Goal: Transaction & Acquisition: Purchase product/service

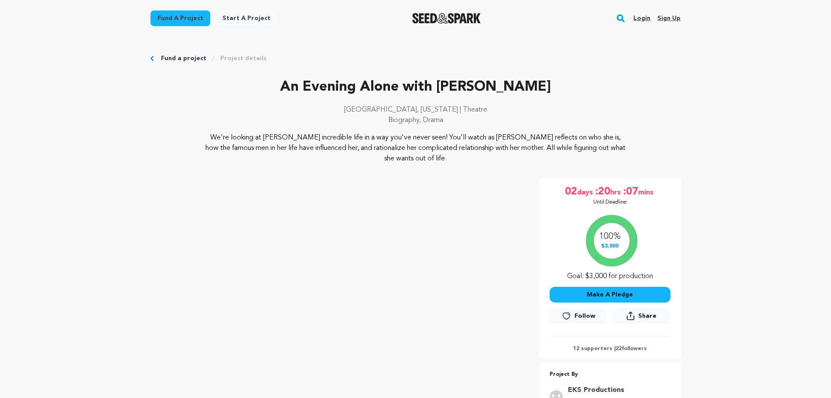
click at [609, 295] on button "Make A Pledge" at bounding box center [610, 295] width 121 height 16
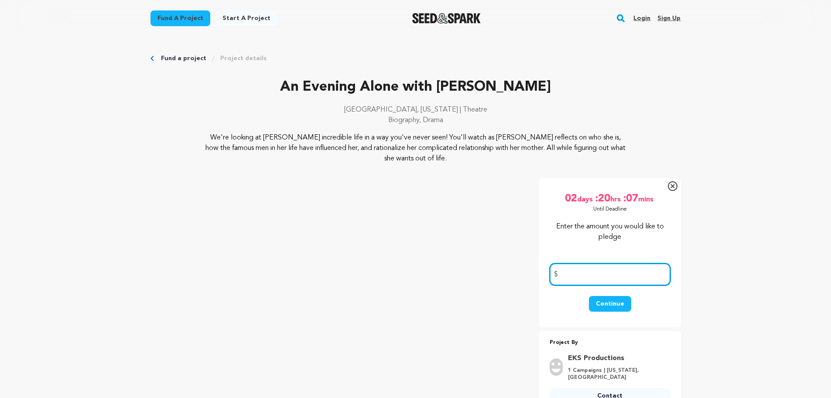
click at [567, 273] on input "number" at bounding box center [610, 275] width 121 height 22
click at [573, 276] on input "number" at bounding box center [610, 275] width 121 height 22
click at [611, 305] on button "Continue" at bounding box center [610, 304] width 42 height 16
click at [614, 297] on button "Continue" at bounding box center [610, 304] width 42 height 16
click at [567, 277] on input "number" at bounding box center [610, 275] width 121 height 22
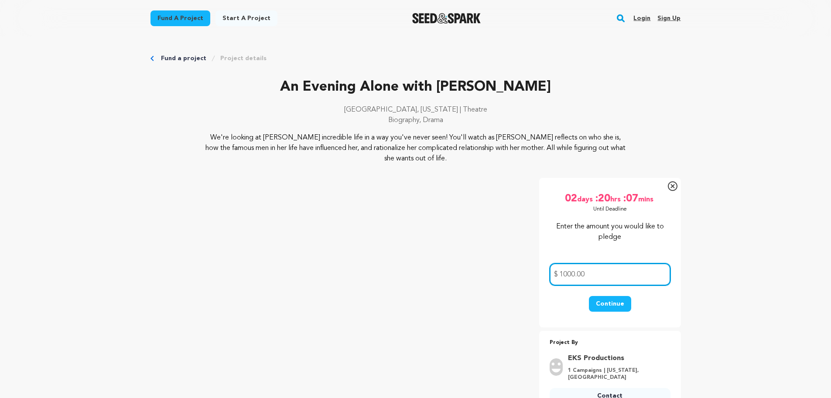
type input "1000.00"
click at [610, 301] on button "Continue" at bounding box center [610, 304] width 42 height 16
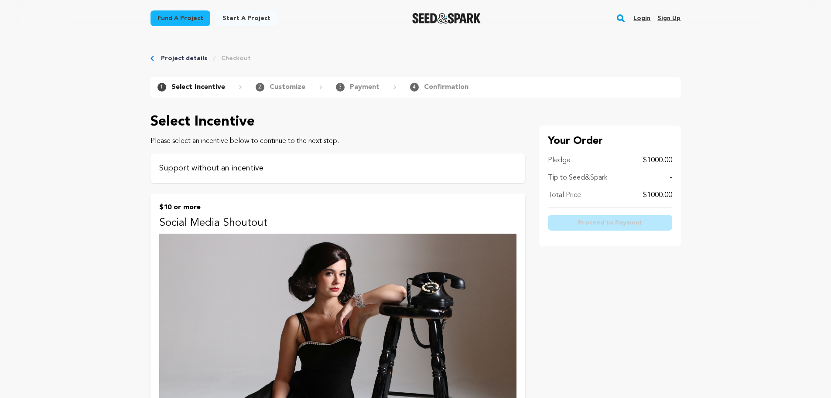
click at [216, 168] on p "Support without an incentive" at bounding box center [337, 168] width 357 height 12
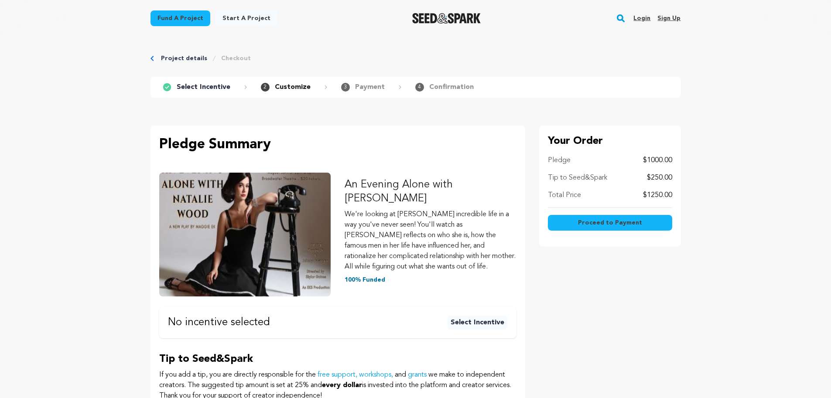
click at [587, 221] on span "Proceed to Payment" at bounding box center [610, 223] width 64 height 9
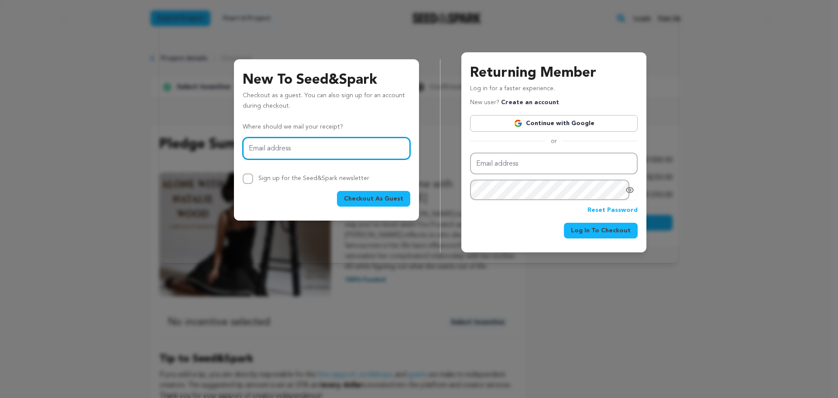
click at [267, 149] on input "Email address" at bounding box center [327, 148] width 168 height 22
type input "[PERSON_NAME][EMAIL_ADDRESS][DOMAIN_NAME]"
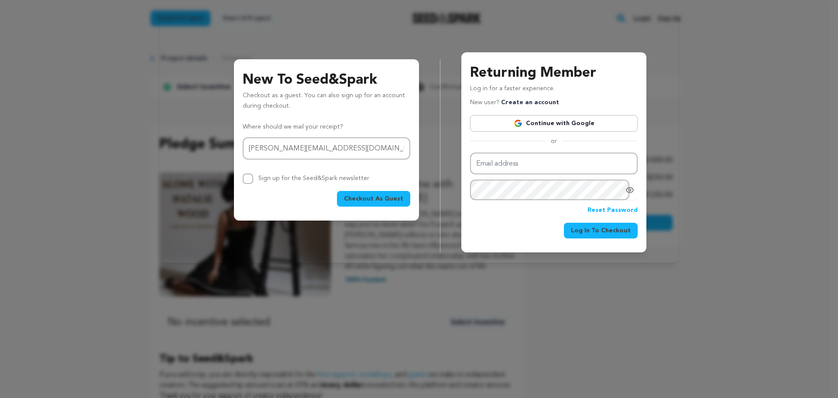
click at [380, 197] on span "Checkout As Guest" at bounding box center [373, 199] width 59 height 9
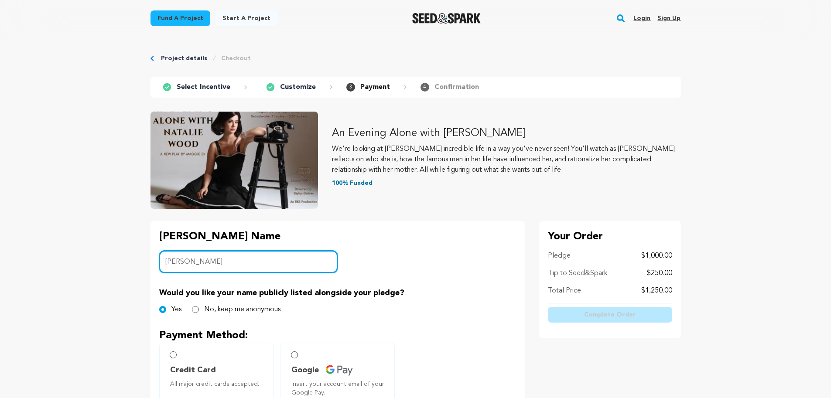
type input "Robin Ek"
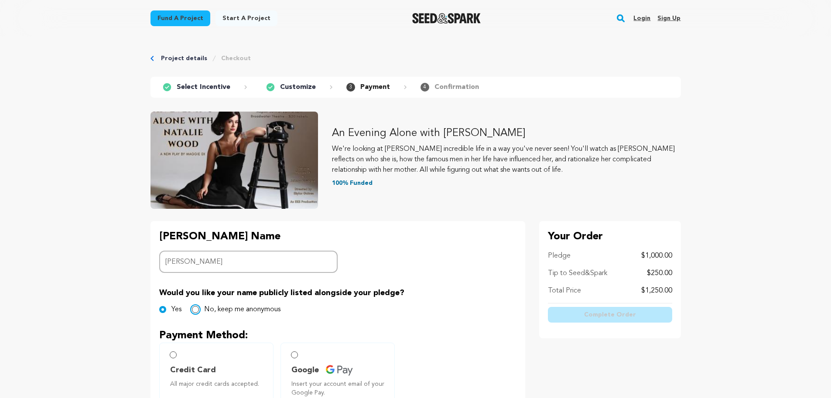
click at [194, 310] on input "No, keep me anonymous" at bounding box center [195, 309] width 7 height 7
radio input "true"
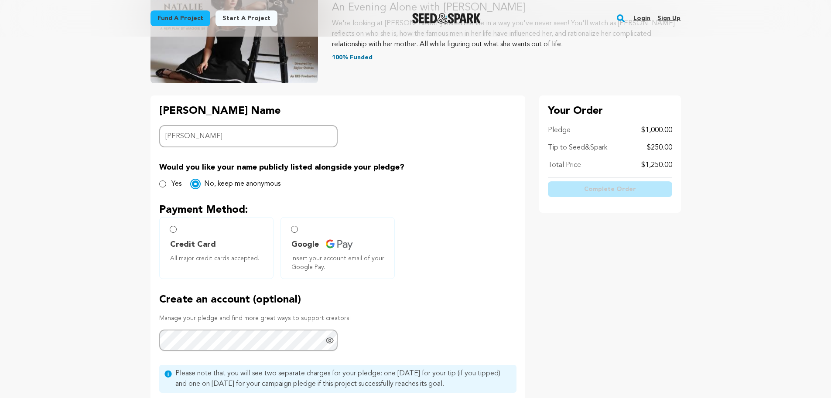
scroll to position [131, 0]
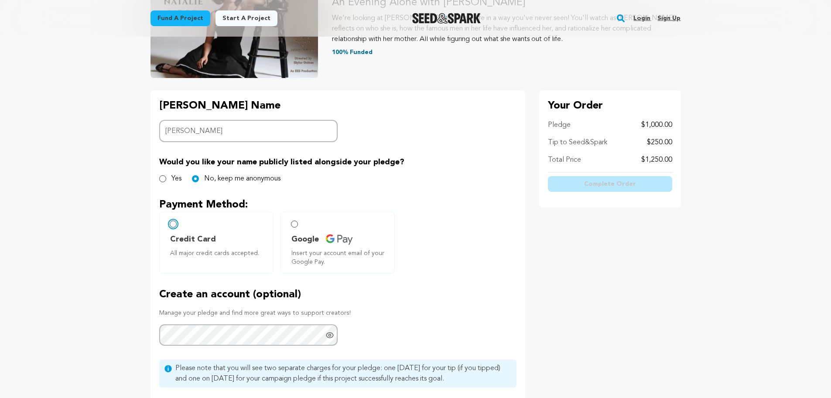
click at [171, 224] on input "Credit Card All major credit cards accepted." at bounding box center [173, 224] width 7 height 7
radio input "false"
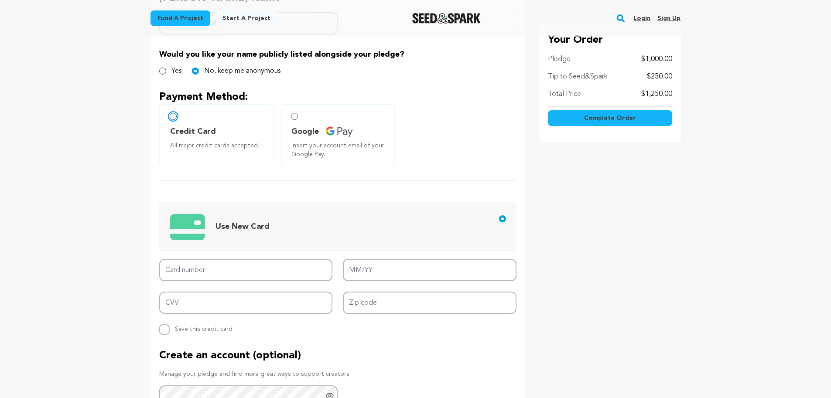
scroll to position [305, 0]
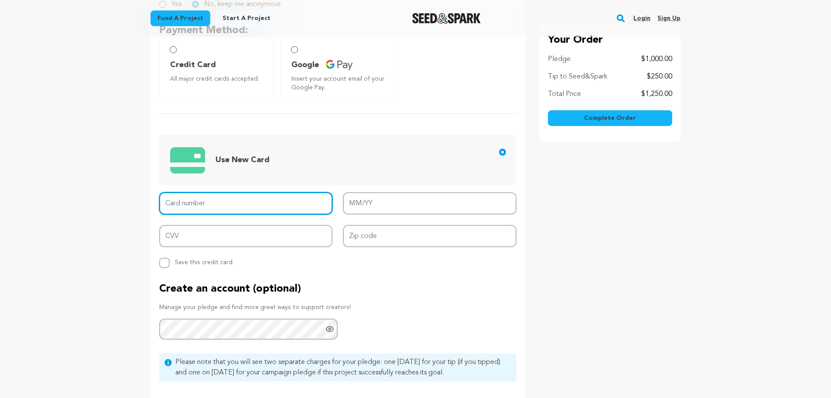
click at [192, 207] on input "Card number" at bounding box center [246, 203] width 174 height 22
type input "5254 7500 6553 4234"
type input "02/28"
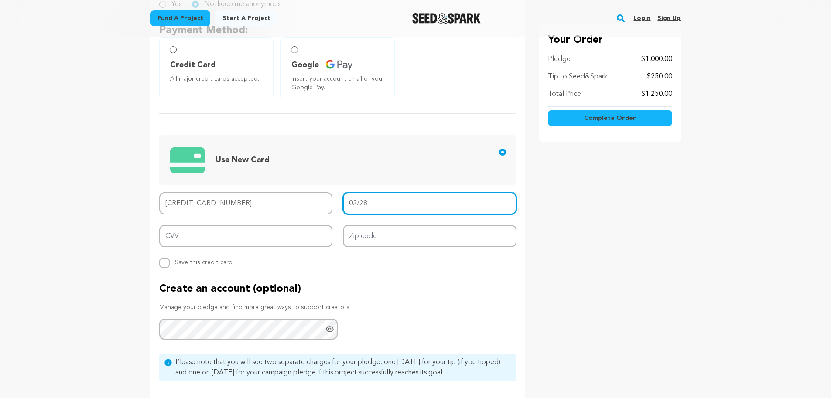
type input "786"
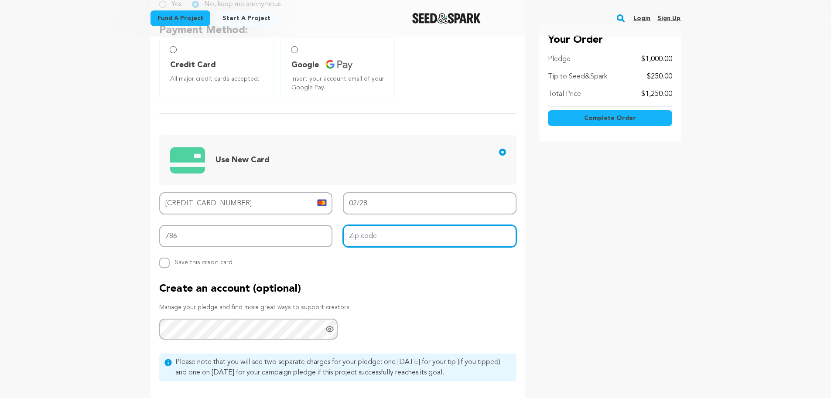
click at [358, 236] on input "Zip code" at bounding box center [430, 236] width 174 height 22
type input "94010"
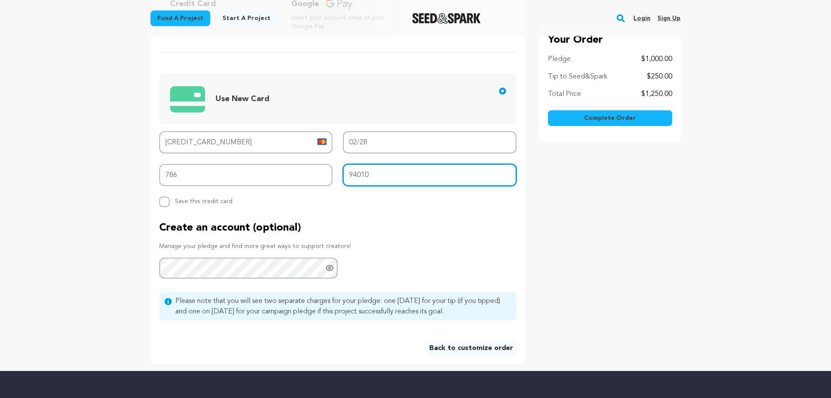
scroll to position [349, 0]
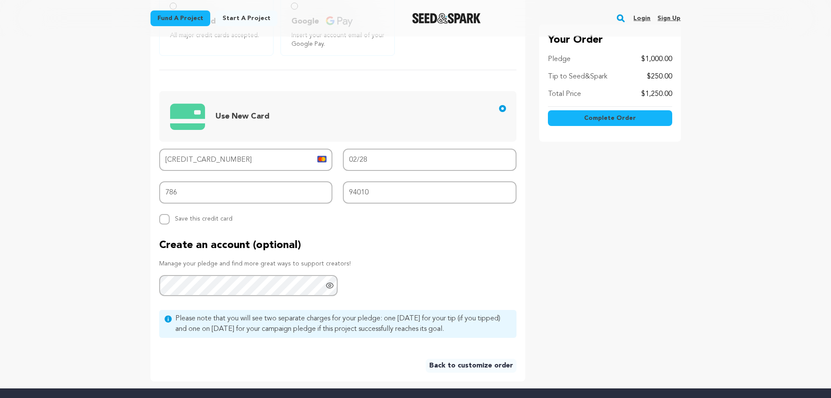
click at [577, 245] on div "Your Order Pledge $1,000.00 Tip to Seed&Spark $250.00 Total Price $1,250.00 Com…" at bounding box center [610, 127] width 142 height 510
click at [607, 116] on span "Complete Order" at bounding box center [610, 118] width 52 height 9
